Goal: Task Accomplishment & Management: Manage account settings

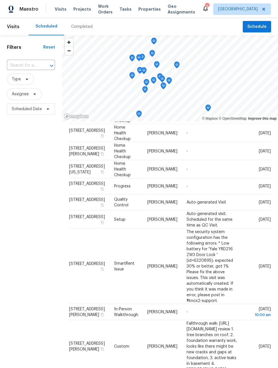
scroll to position [127, 9]
click at [0, 0] on icon at bounding box center [0, 0] width 0 height 0
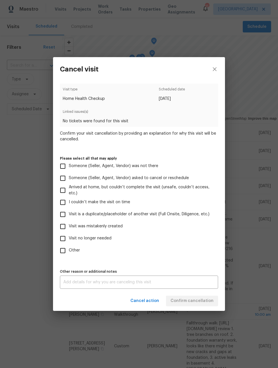
click at [62, 219] on input "Visit is a duplicate/placeholder of another visit (Full Onsite, Diligence, etc.)" at bounding box center [63, 214] width 12 height 12
checkbox input "true"
click at [198, 248] on label "Other" at bounding box center [135, 251] width 157 height 12
click at [69, 248] on input "Other" at bounding box center [63, 251] width 12 height 12
click at [199, 303] on div "Cancel action Confirm cancellation" at bounding box center [139, 301] width 172 height 20
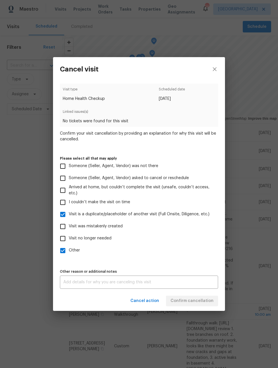
click at [64, 254] on input "Other" at bounding box center [63, 251] width 12 height 12
checkbox input "false"
click at [64, 215] on input "Visit is a duplicate/placeholder of another visit (Full Onsite, Diligence, etc.)" at bounding box center [63, 214] width 12 height 12
checkbox input "false"
click at [64, 229] on input "Visit was mistakenly created" at bounding box center [63, 226] width 12 height 12
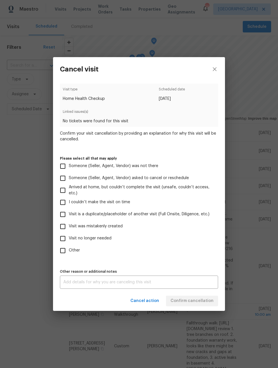
checkbox input "true"
click at [201, 301] on span "Confirm cancellation" at bounding box center [192, 300] width 43 height 7
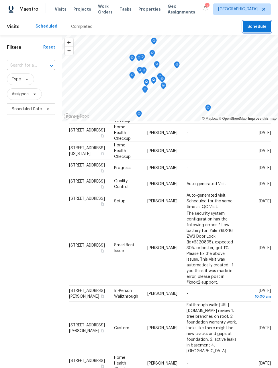
click at [261, 25] on span "Schedule" at bounding box center [257, 26] width 19 height 7
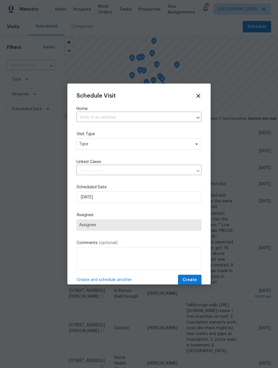
click at [150, 122] on input "text" at bounding box center [131, 117] width 109 height 9
click at [96, 114] on input "2500 victo" at bounding box center [131, 117] width 109 height 9
click at [94, 115] on input "2500 victo" at bounding box center [131, 117] width 109 height 9
click at [95, 117] on input "2500 victo" at bounding box center [131, 117] width 109 height 9
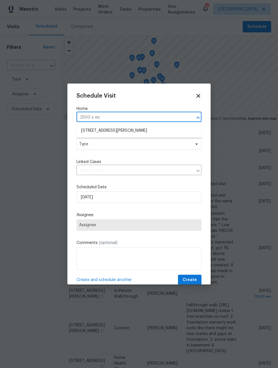
type input "2500 s Vic"
click at [139, 131] on li "[STREET_ADDRESS][PERSON_NAME]" at bounding box center [139, 130] width 125 height 9
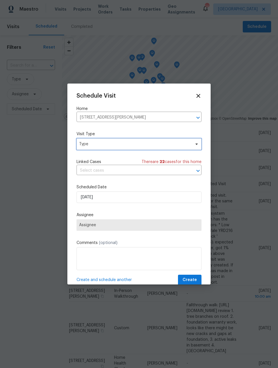
click at [133, 142] on span "Type" at bounding box center [135, 144] width 112 height 6
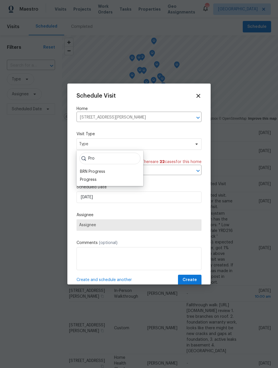
type input "Pro"
click at [89, 179] on div "Progress" at bounding box center [88, 180] width 17 height 6
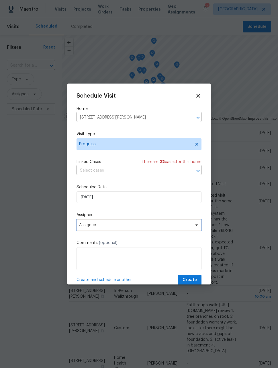
click at [114, 227] on span "Assignee" at bounding box center [135, 225] width 113 height 5
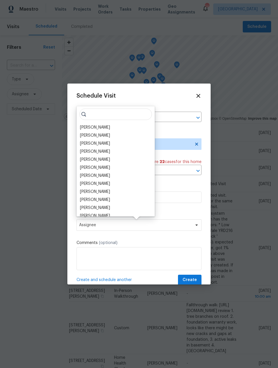
click at [97, 128] on div "[PERSON_NAME]" at bounding box center [95, 128] width 30 height 6
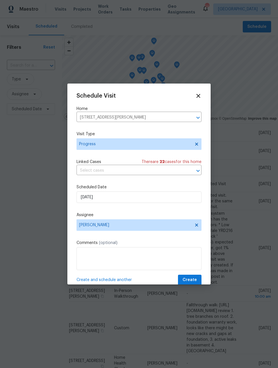
click at [109, 281] on span "Create and schedule another" at bounding box center [104, 280] width 55 height 6
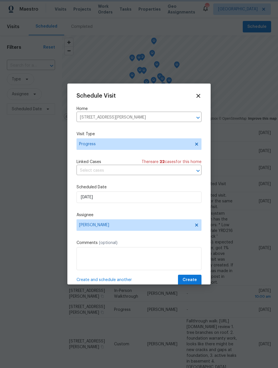
click at [193, 119] on icon "Clear" at bounding box center [191, 118] width 6 height 6
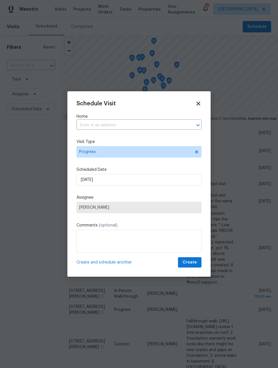
click at [139, 121] on input "text" at bounding box center [131, 125] width 109 height 9
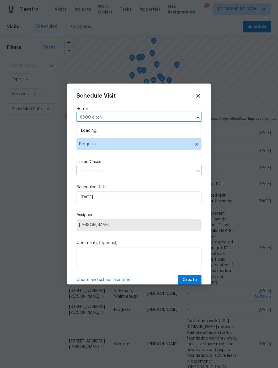
type input "6800 e tenn"
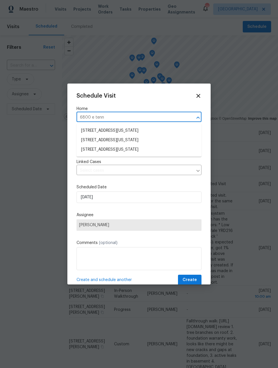
click at [163, 151] on li "[STREET_ADDRESS][US_STATE]" at bounding box center [139, 149] width 125 height 9
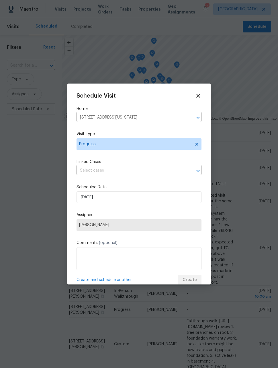
click at [121, 282] on span "Create and schedule another" at bounding box center [104, 280] width 55 height 6
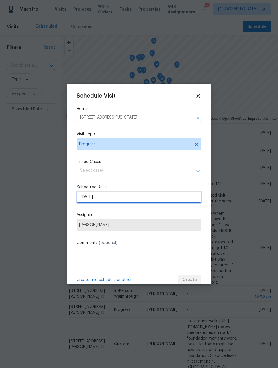
click at [181, 197] on input "[DATE]" at bounding box center [139, 196] width 125 height 11
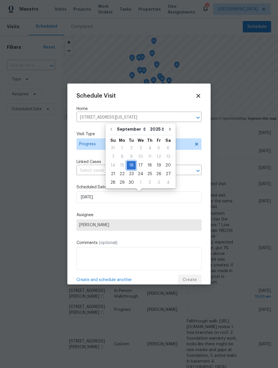
click at [132, 166] on div "16" at bounding box center [131, 165] width 9 height 8
click at [172, 212] on div "Schedule Visit Home [STREET_ADDRESS][US_STATE] ​ Visit Type Progress Linked Cas…" at bounding box center [139, 189] width 125 height 193
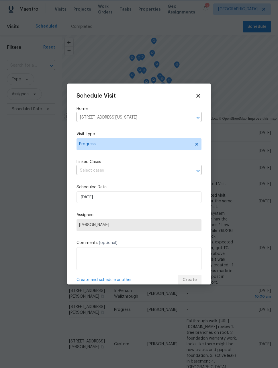
click at [191, 117] on icon "Clear" at bounding box center [191, 118] width 6 height 6
click at [160, 115] on input "text" at bounding box center [131, 117] width 109 height 9
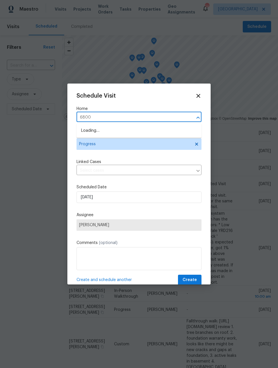
type input "6800"
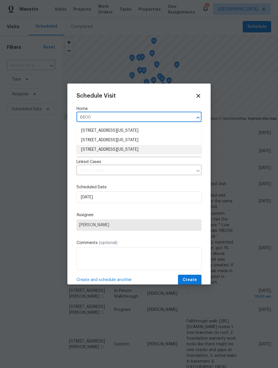
click at [164, 150] on li "[STREET_ADDRESS][US_STATE]" at bounding box center [139, 149] width 125 height 9
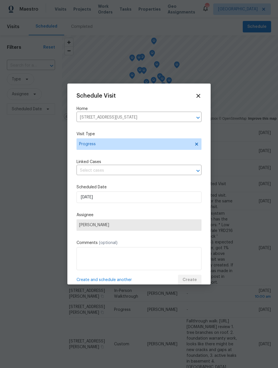
click at [118, 283] on span "Create and schedule another" at bounding box center [104, 280] width 55 height 6
click at [201, 96] on icon at bounding box center [198, 96] width 6 height 6
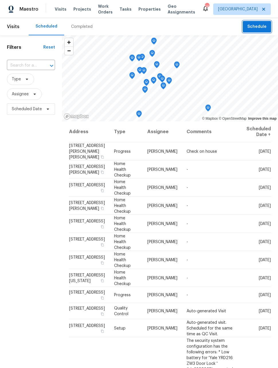
scroll to position [0, 0]
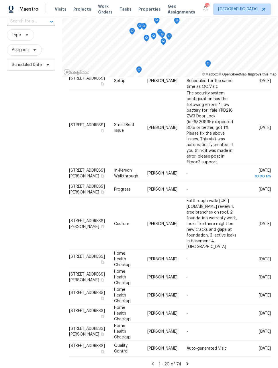
scroll to position [19, 0]
click at [188, 361] on icon at bounding box center [187, 363] width 5 height 5
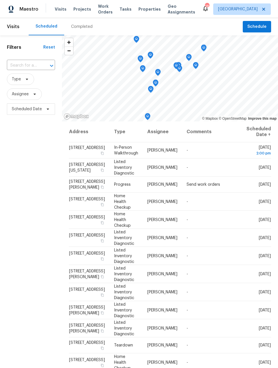
scroll to position [0, 0]
